Goal: Use online tool/utility: Utilize a website feature to perform a specific function

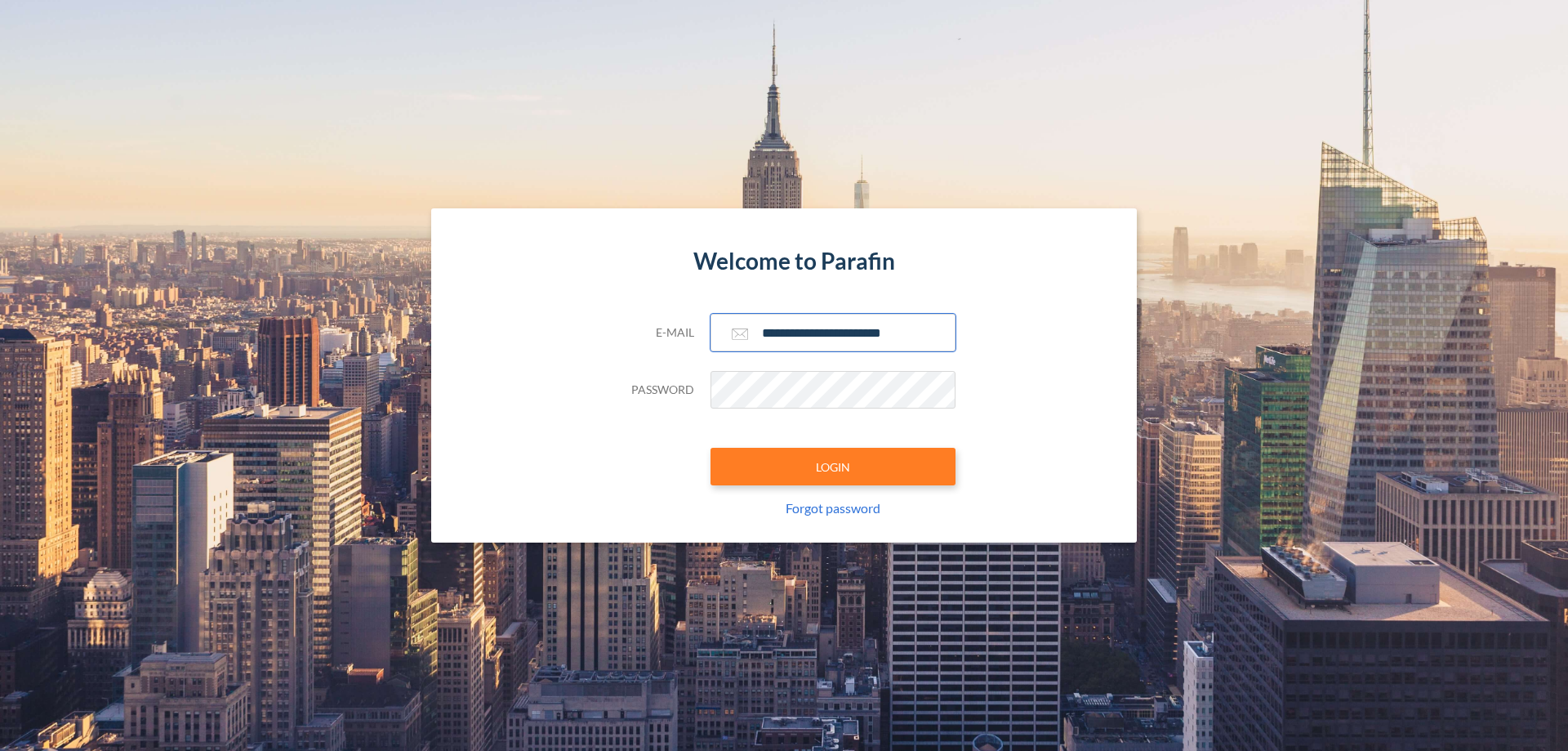
type input "**********"
click at [833, 466] on button "LOGIN" at bounding box center [833, 466] width 245 height 38
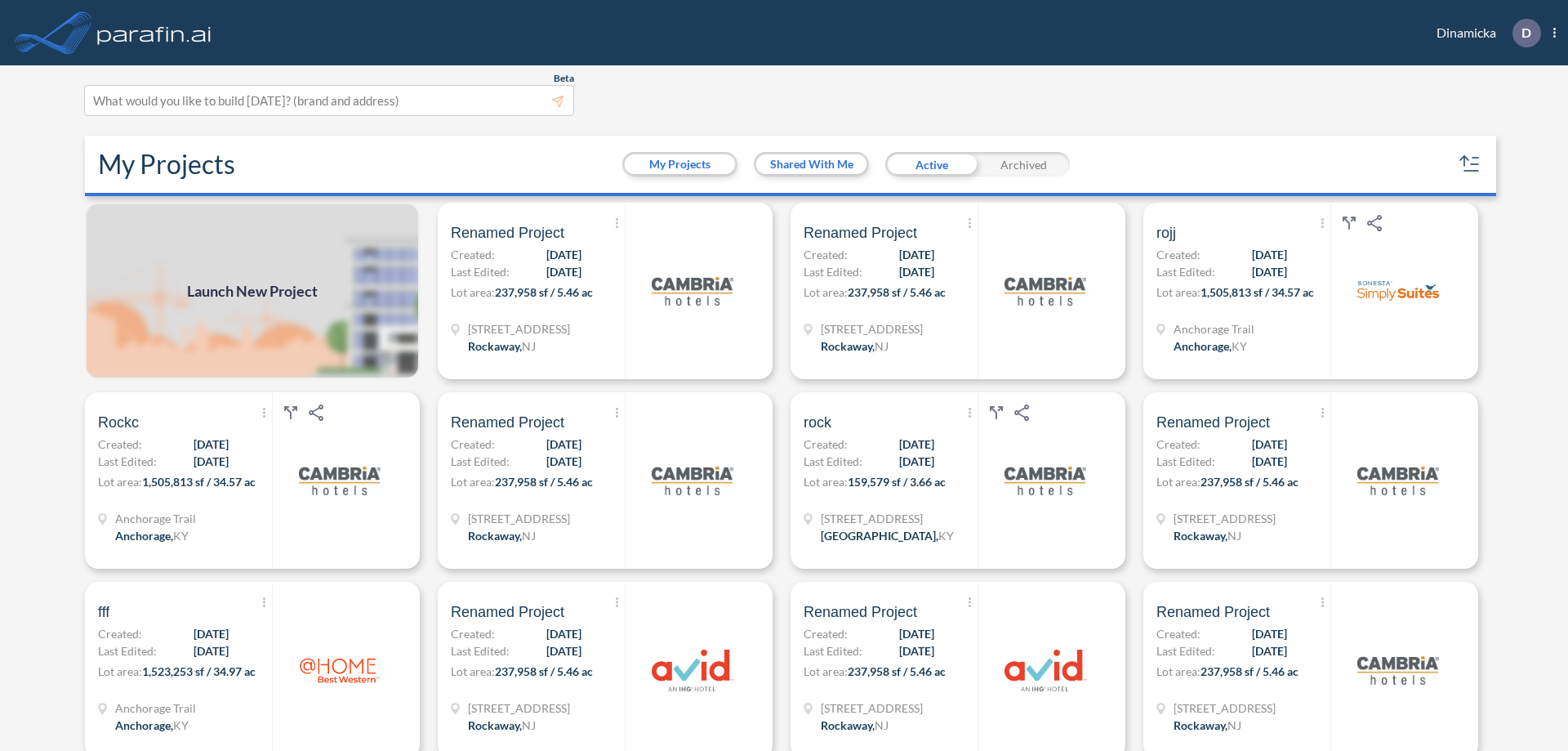
scroll to position [4, 0]
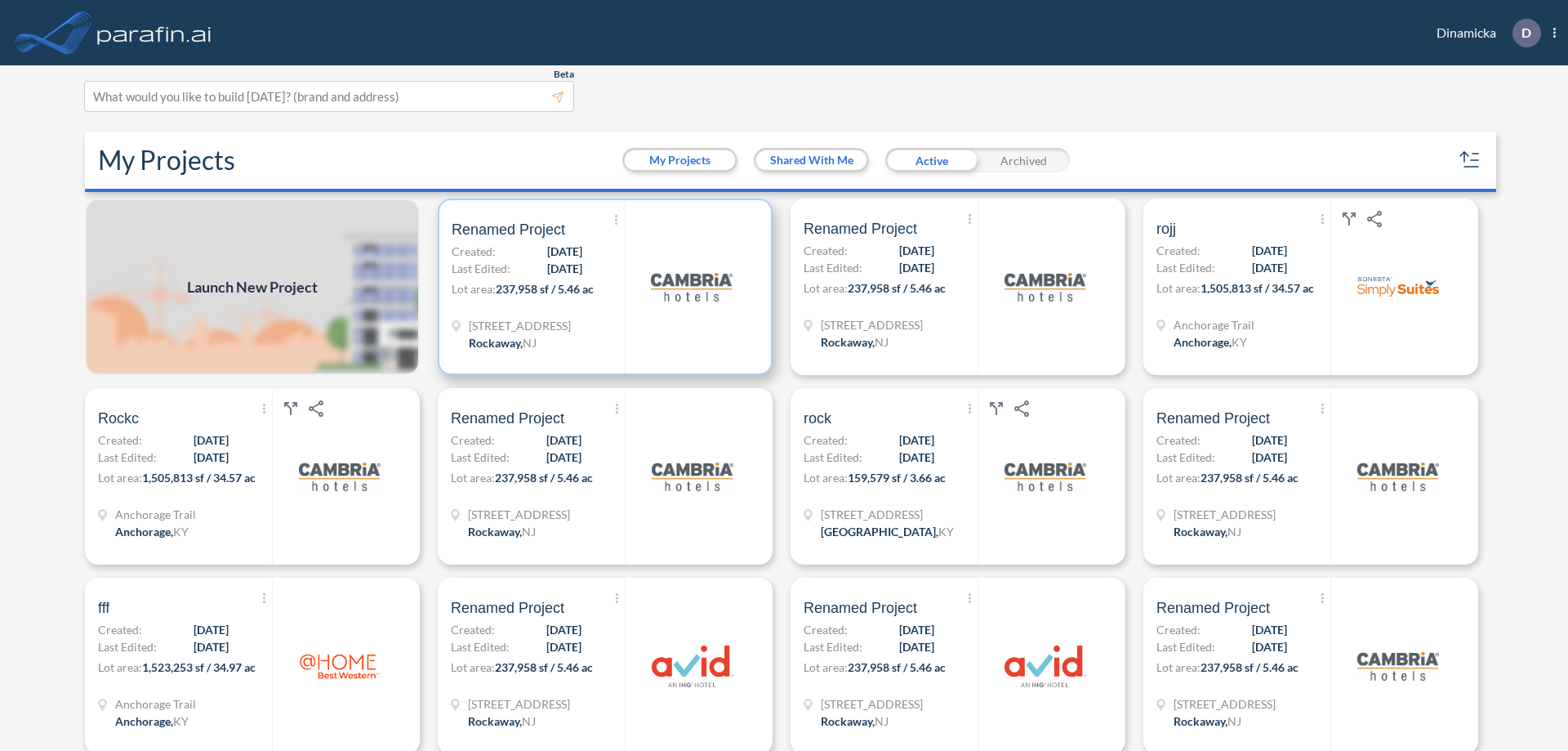
click at [601, 287] on p "Lot area: 237,958 sf / 5.46 ac" at bounding box center [539, 292] width 173 height 24
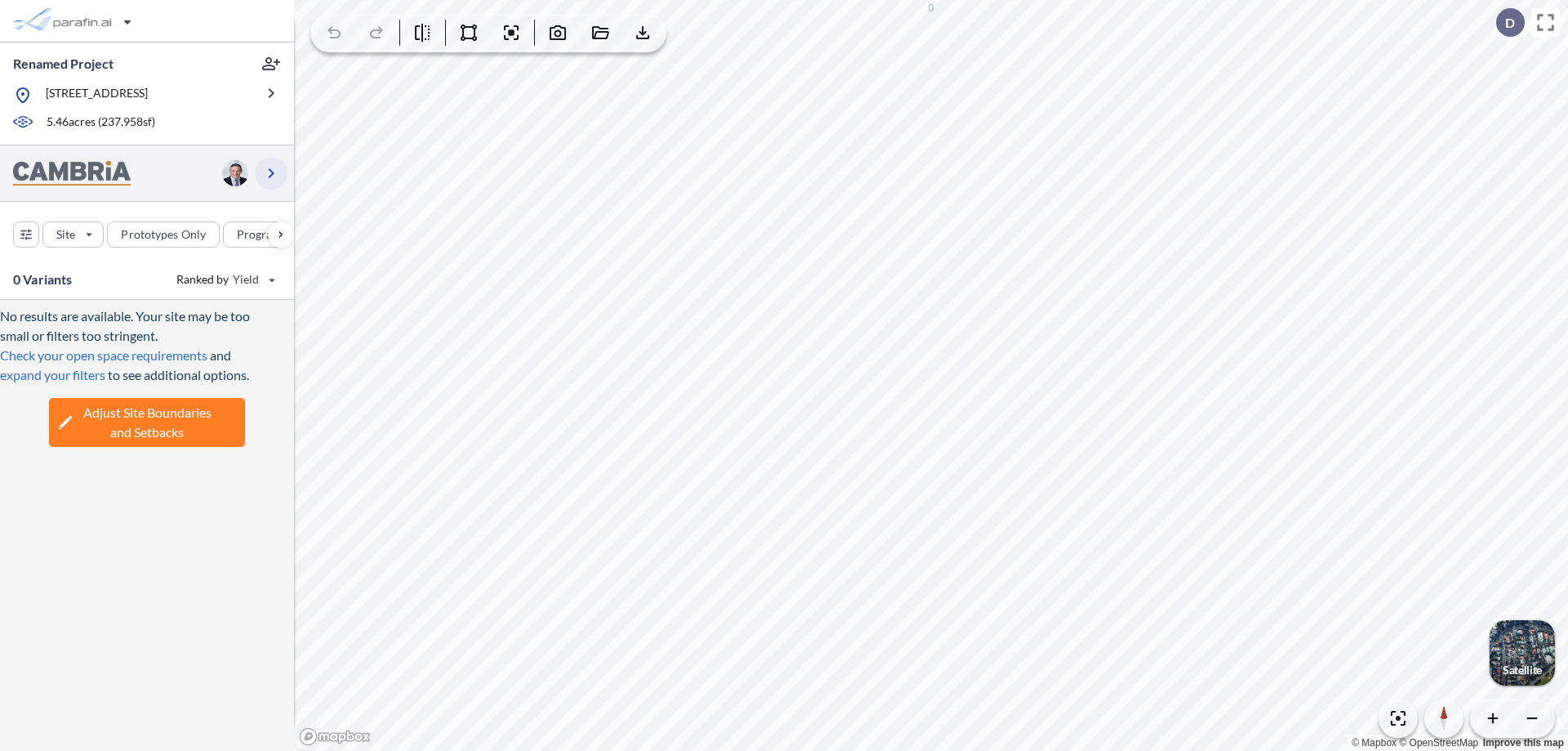
click at [271, 172] on icon "button" at bounding box center [271, 173] width 20 height 20
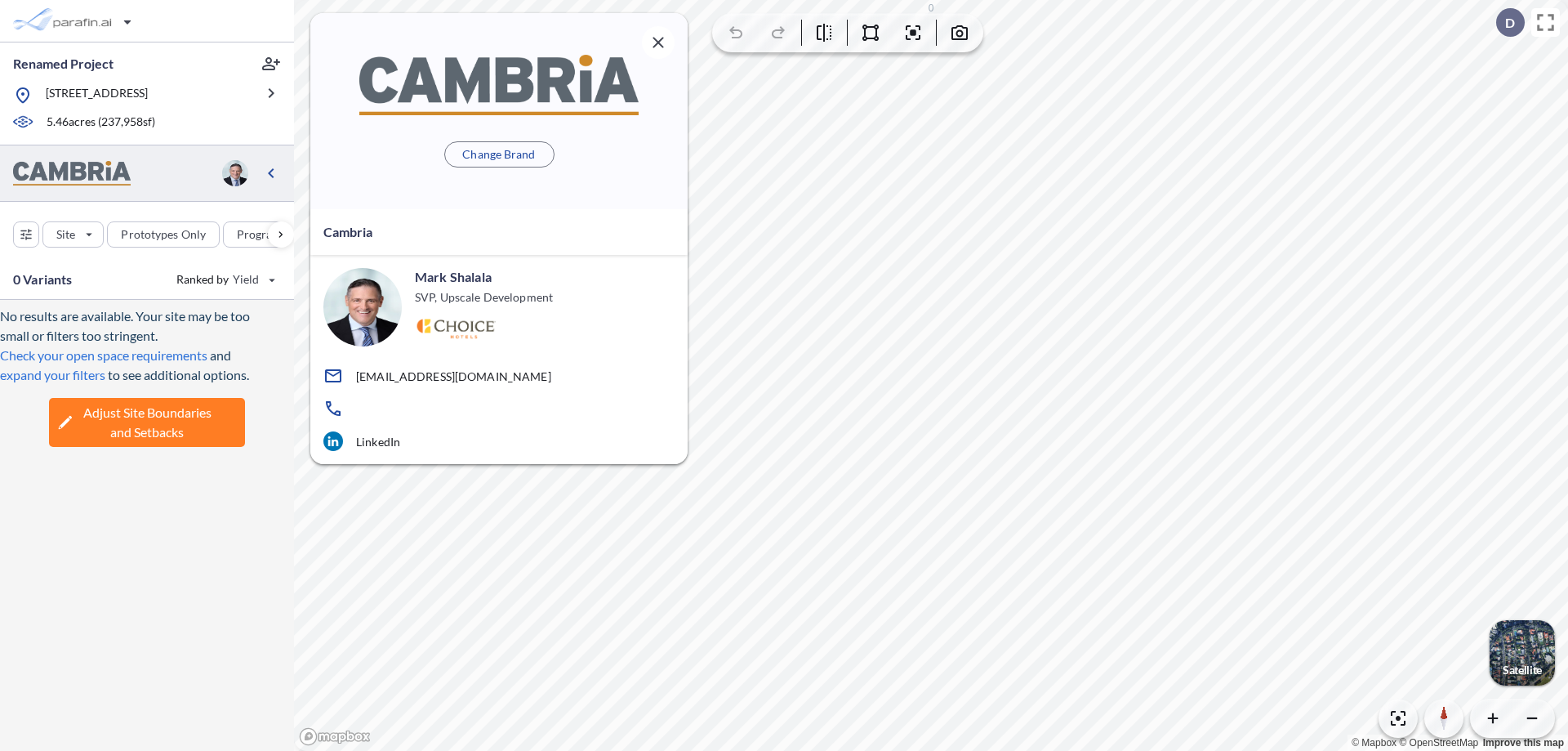
click at [147, 421] on span "Adjust Site Boundaries and Setbacks" at bounding box center [147, 421] width 128 height 39
